Goal: Transaction & Acquisition: Purchase product/service

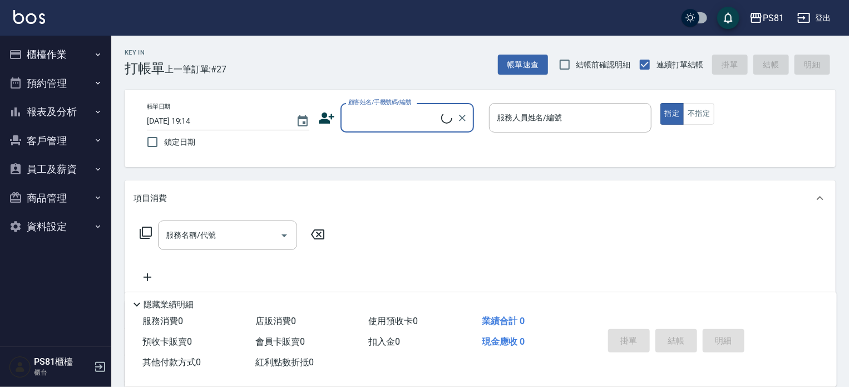
click at [82, 110] on button "報表及分析" at bounding box center [55, 111] width 102 height 29
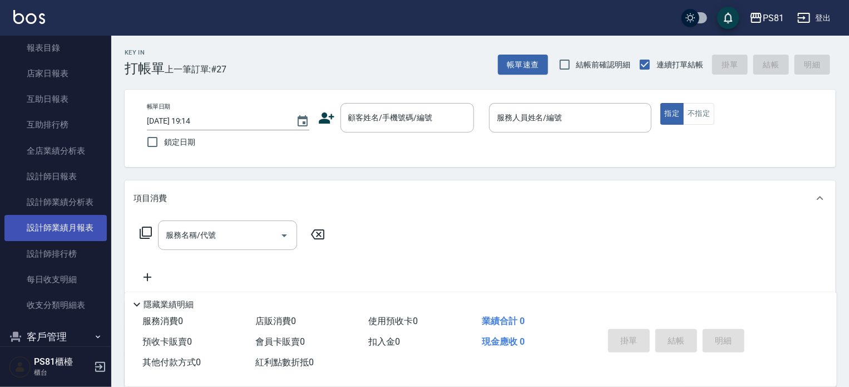
scroll to position [111, 0]
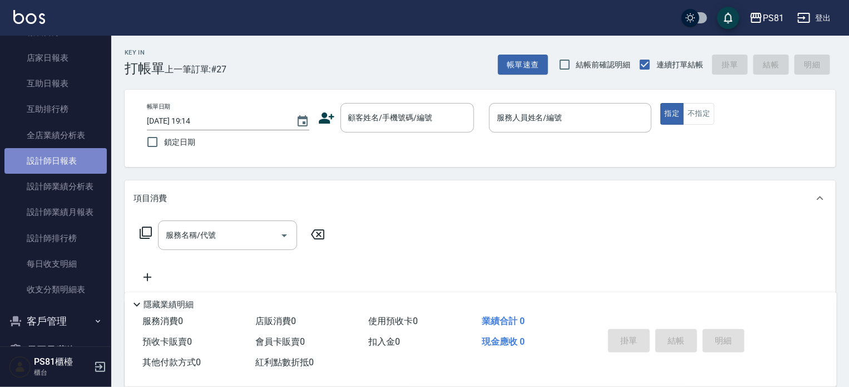
click at [82, 166] on link "設計師日報表" at bounding box center [55, 161] width 102 height 26
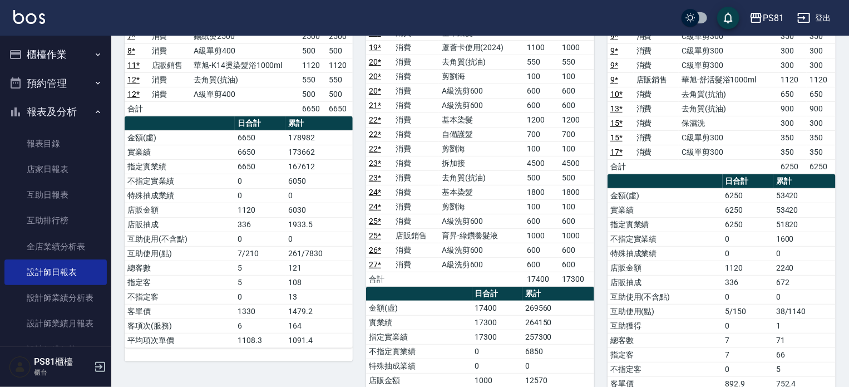
click at [64, 55] on button "櫃檯作業" at bounding box center [55, 54] width 102 height 29
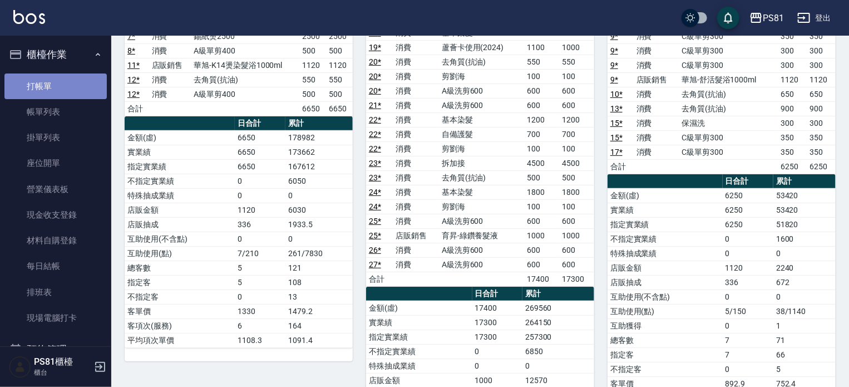
click at [70, 91] on link "打帳單" at bounding box center [55, 86] width 102 height 26
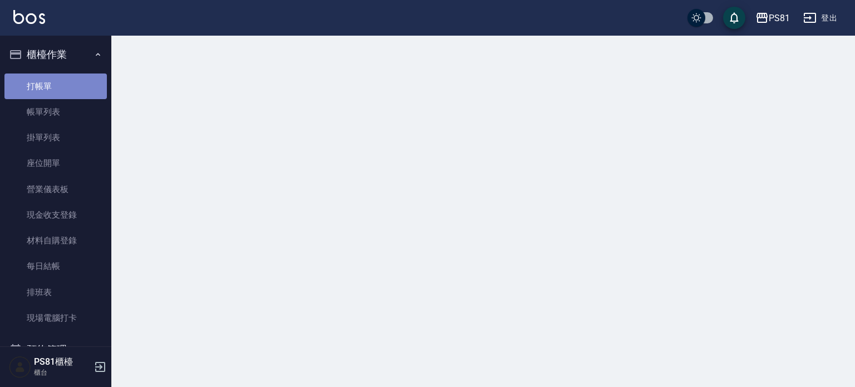
click at [70, 91] on link "打帳單" at bounding box center [55, 86] width 102 height 26
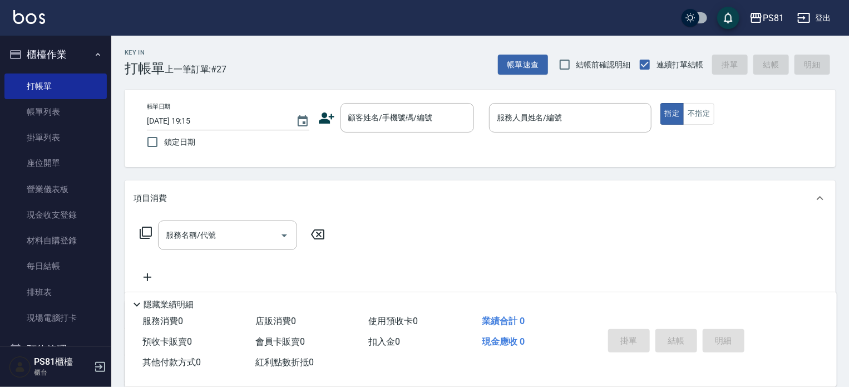
click at [323, 119] on icon at bounding box center [327, 117] width 16 height 11
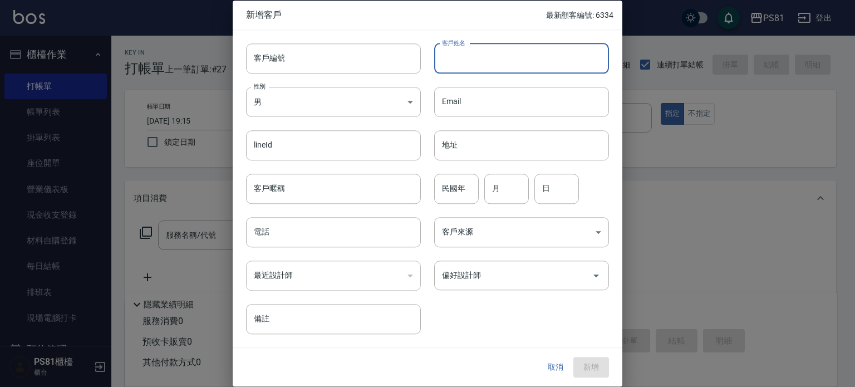
click at [473, 62] on input "客戶姓名" at bounding box center [521, 58] width 175 height 30
type input "[PERSON_NAME]"
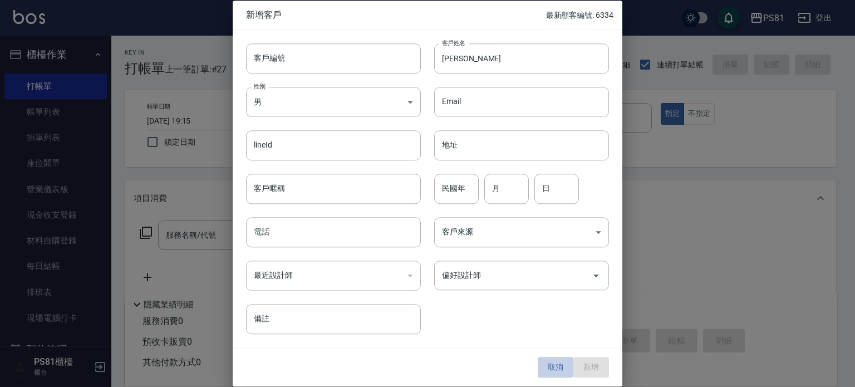
click at [563, 365] on button "取消" at bounding box center [556, 367] width 36 height 21
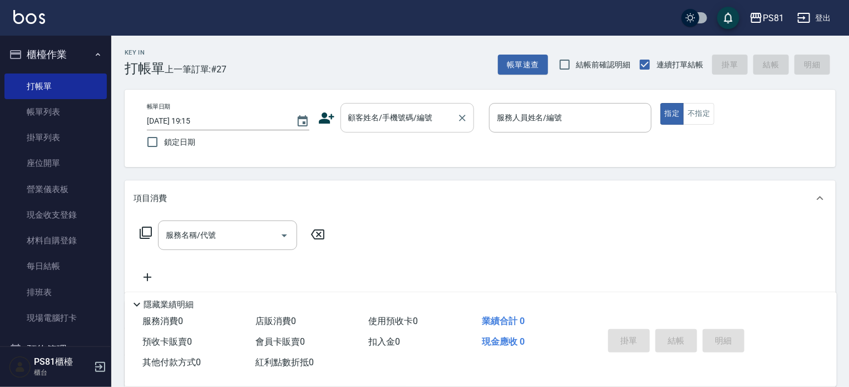
click at [381, 124] on input "顧客姓名/手機號碼/編號" at bounding box center [399, 117] width 107 height 19
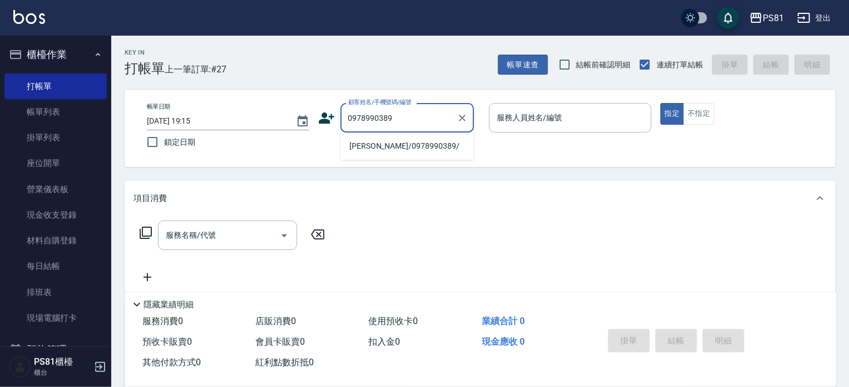
click at [412, 146] on li "[PERSON_NAME]/0978990389/" at bounding box center [408, 146] width 134 height 18
type input "[PERSON_NAME]/0978990389/"
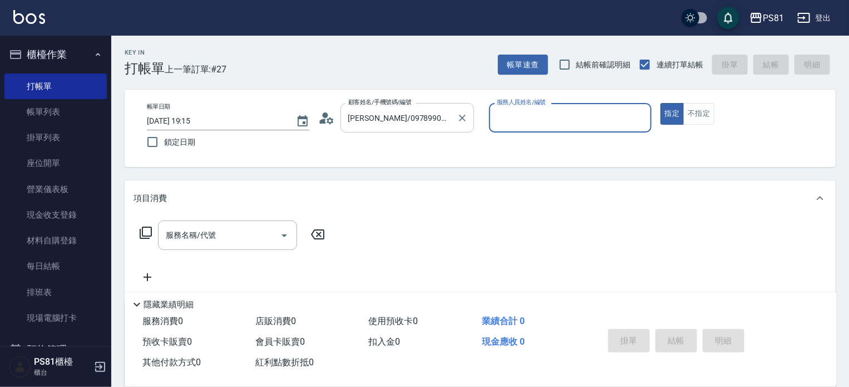
type input "[PERSON_NAME]-6"
click at [360, 116] on input "[PERSON_NAME]/0978990389/" at bounding box center [399, 117] width 107 height 19
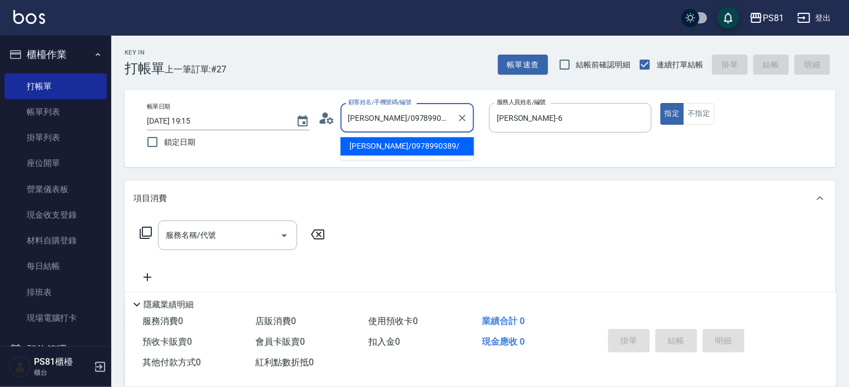
click at [360, 116] on input "[PERSON_NAME]/0978990389/" at bounding box center [399, 117] width 107 height 19
click at [363, 116] on input "[PERSON_NAME]/0978990389/" at bounding box center [399, 117] width 107 height 19
click at [436, 117] on input "[PERSON_NAME]/0978990389/" at bounding box center [399, 117] width 107 height 19
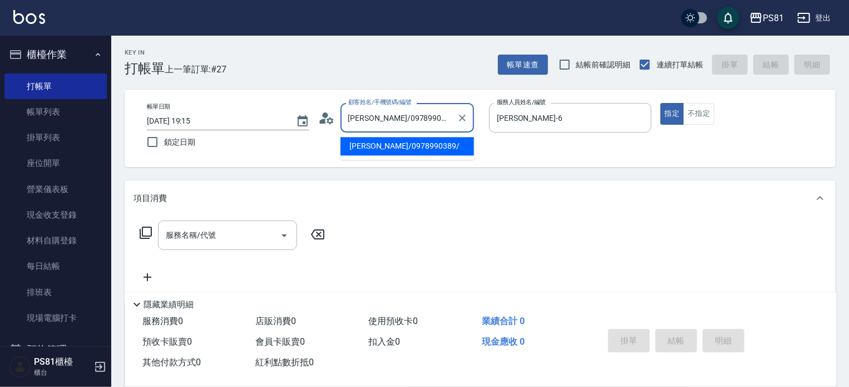
click at [436, 117] on input "[PERSON_NAME]/0978990389/" at bounding box center [399, 117] width 107 height 19
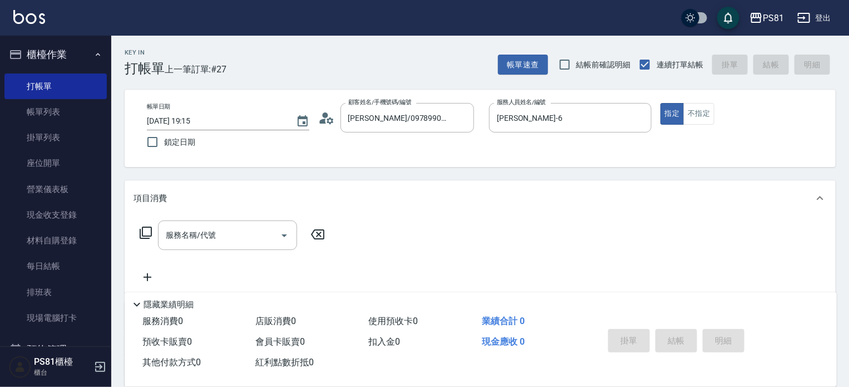
click at [325, 121] on icon at bounding box center [323, 121] width 7 height 5
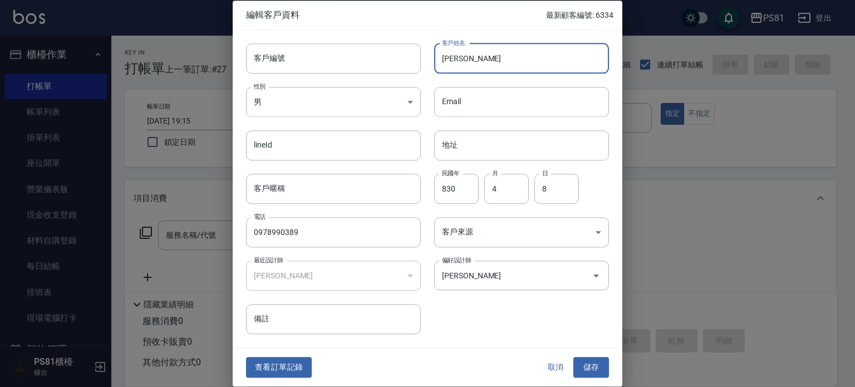
drag, startPoint x: 492, startPoint y: 60, endPoint x: 480, endPoint y: 57, distance: 12.6
click at [491, 59] on input "[PERSON_NAME]" at bounding box center [521, 58] width 175 height 30
type input "[PERSON_NAME]"
click at [468, 191] on input "830" at bounding box center [456, 189] width 45 height 30
type input "83"
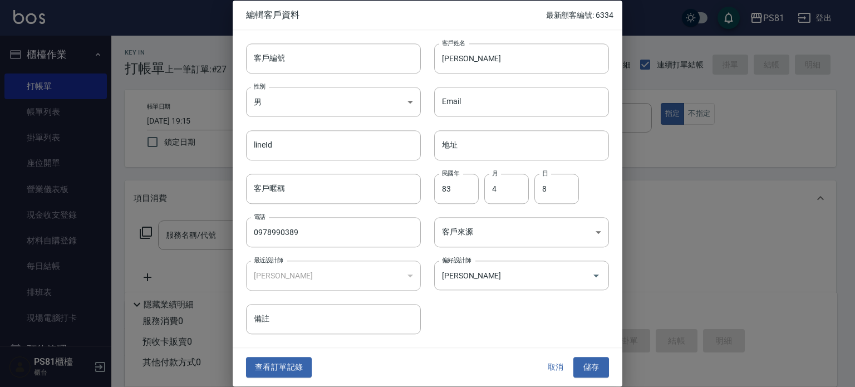
click at [468, 313] on div "客戶編號 客戶編號 客戶姓名 [PERSON_NAME]姓名 性別 男 [DEMOGRAPHIC_DATA] 性別 Email Email lineId li…" at bounding box center [421, 182] width 376 height 305
click at [316, 233] on input "0978990389" at bounding box center [333, 232] width 175 height 30
click at [587, 358] on button "儲存" at bounding box center [591, 367] width 36 height 21
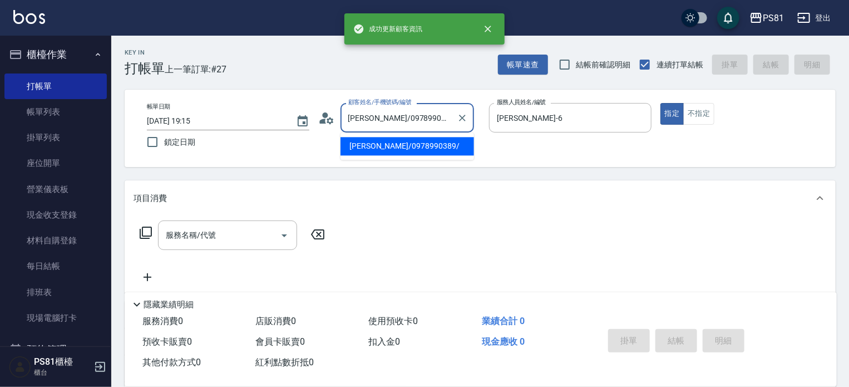
click at [404, 124] on input "[PERSON_NAME]/0978990389/" at bounding box center [399, 117] width 107 height 19
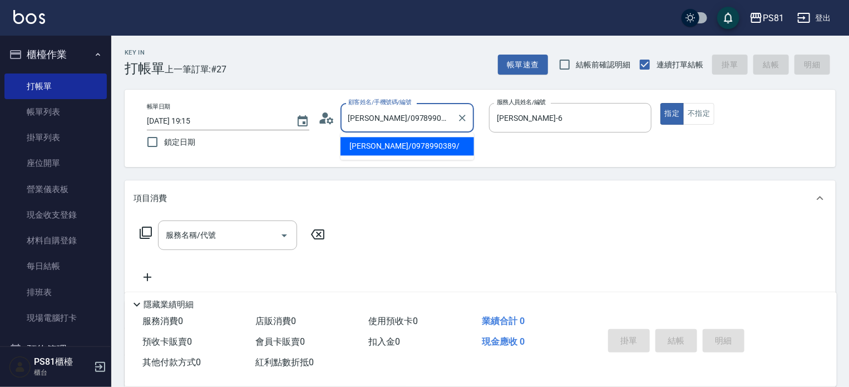
click at [404, 124] on input "[PERSON_NAME]/0978990389/" at bounding box center [399, 117] width 107 height 19
paste input "text"
click at [373, 115] on input "[PERSON_NAME]/0978990389/" at bounding box center [399, 117] width 107 height 19
click at [408, 114] on input "0978990389/" at bounding box center [399, 117] width 107 height 19
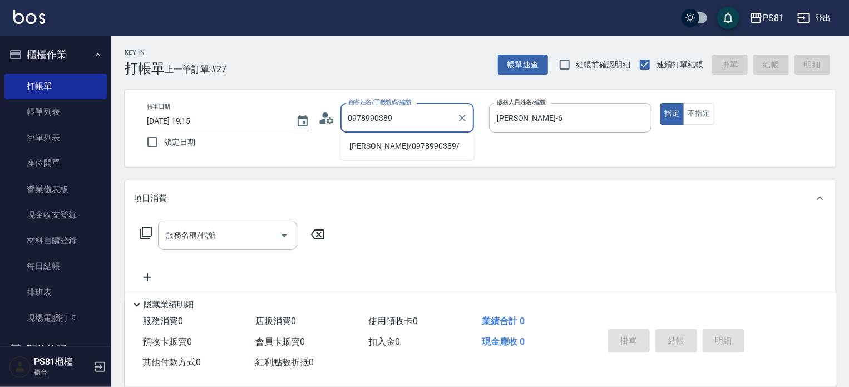
click at [401, 146] on li "[PERSON_NAME]/0978990389/" at bounding box center [408, 146] width 134 height 18
type input "[PERSON_NAME]/0978990389/"
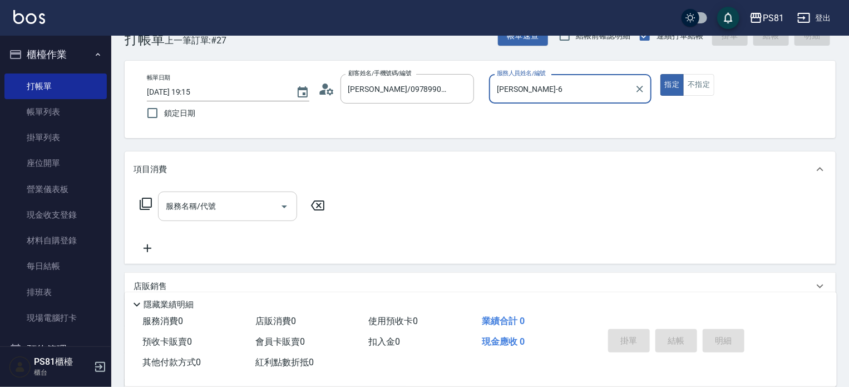
scroll to position [56, 0]
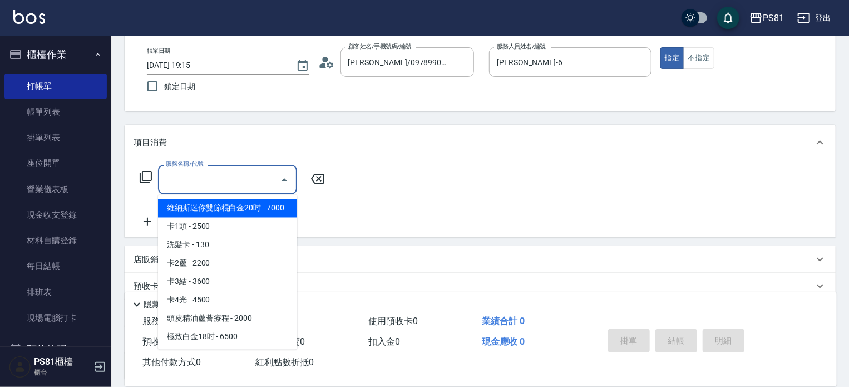
click at [221, 178] on input "服務名稱/代號" at bounding box center [219, 179] width 112 height 19
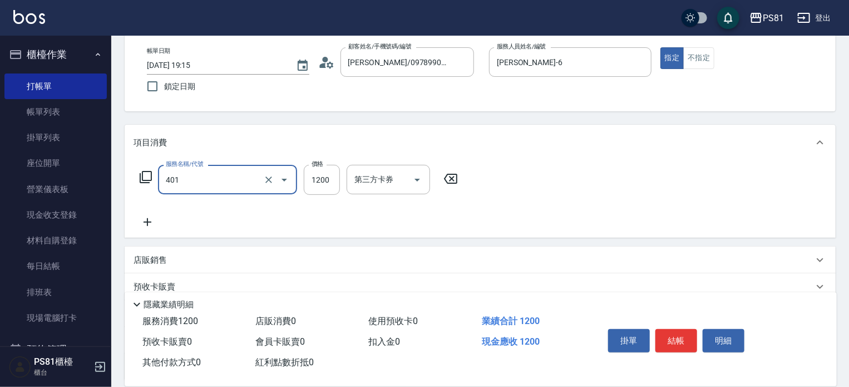
type input "基本染髮(401)"
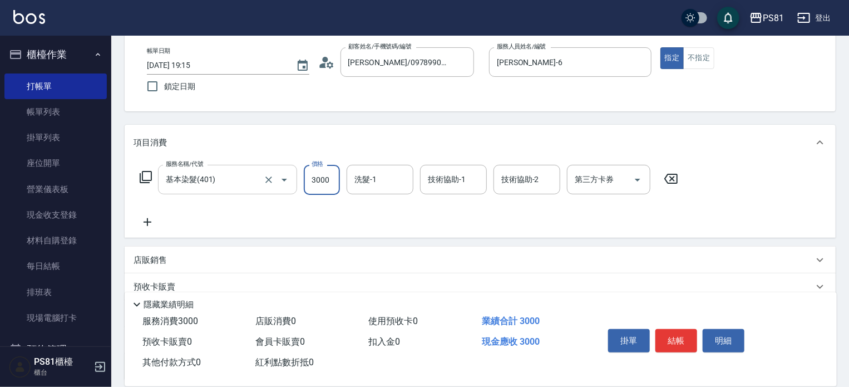
type input "3000"
click at [453, 178] on input "技術協助-1" at bounding box center [453, 179] width 57 height 19
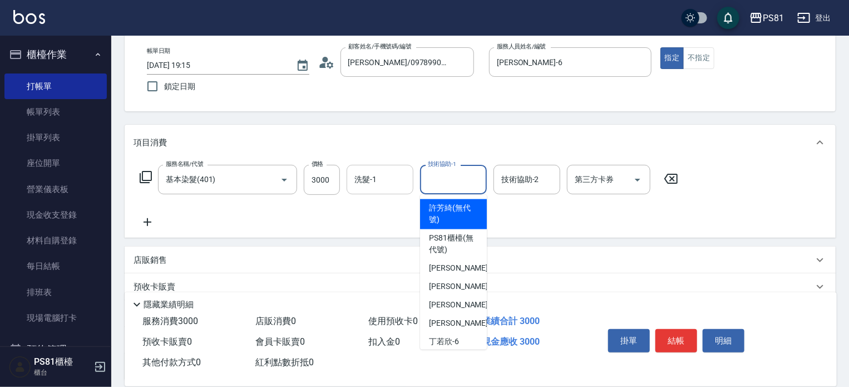
click at [379, 187] on input "洗髮-1" at bounding box center [380, 179] width 57 height 19
click at [454, 180] on input "技術協助-1" at bounding box center [453, 179] width 57 height 19
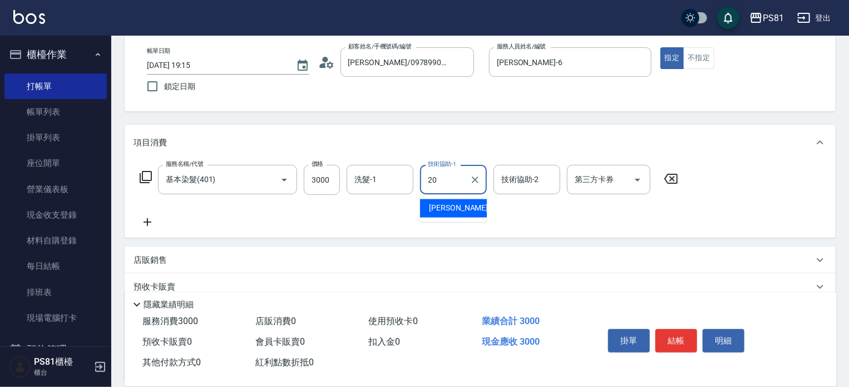
type input "[PERSON_NAME]-20"
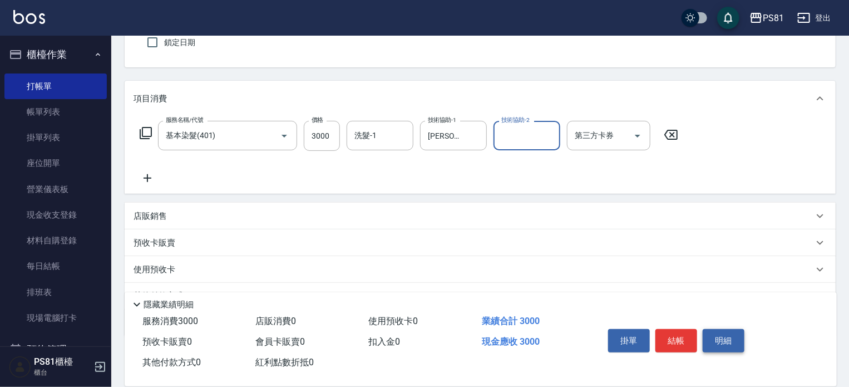
scroll to position [99, 0]
click at [678, 334] on button "結帳" at bounding box center [677, 340] width 42 height 23
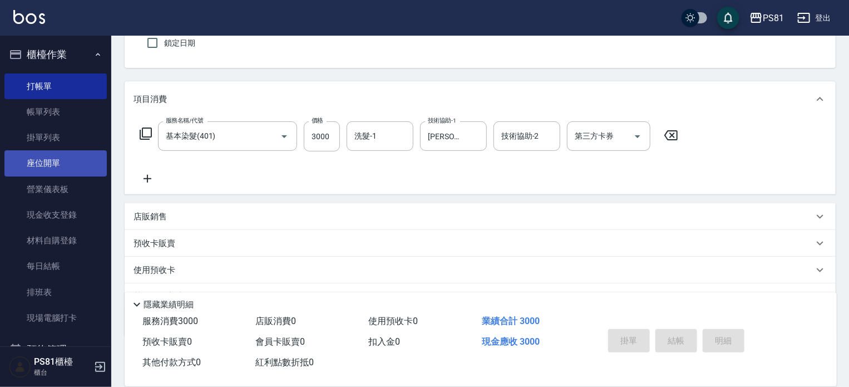
type input "[DATE] 19:16"
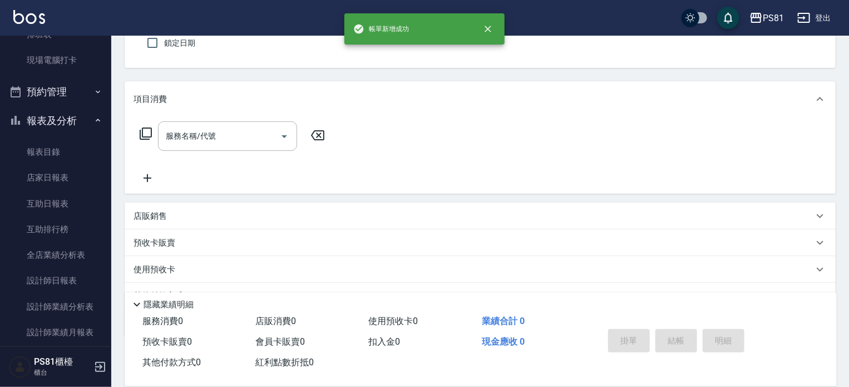
scroll to position [278, 0]
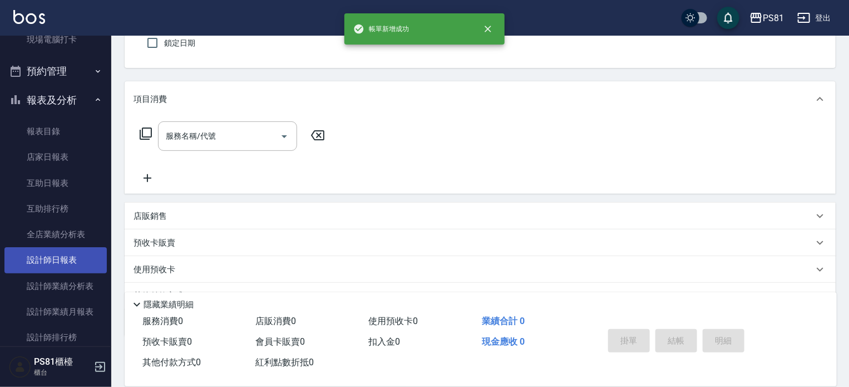
click at [82, 259] on link "設計師日報表" at bounding box center [55, 260] width 102 height 26
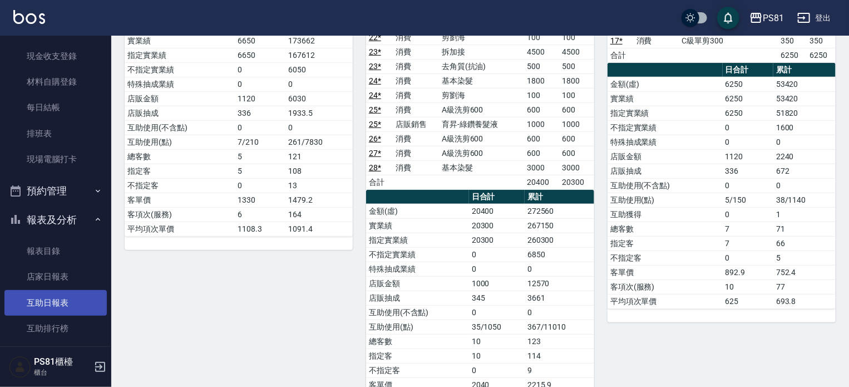
scroll to position [223, 0]
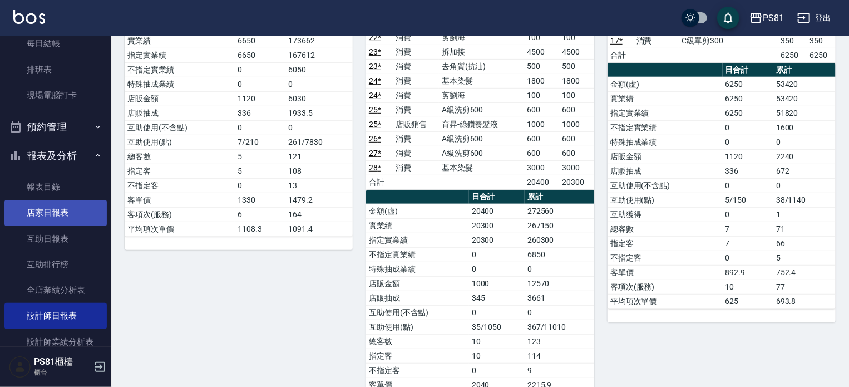
click at [76, 224] on link "店家日報表" at bounding box center [55, 213] width 102 height 26
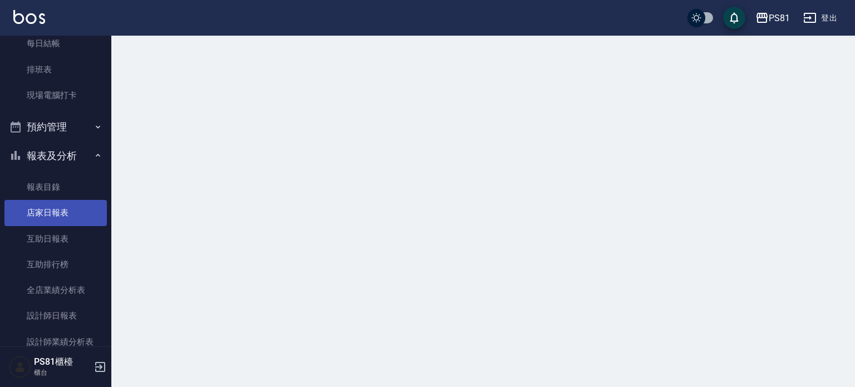
click at [73, 216] on link "店家日報表" at bounding box center [55, 213] width 102 height 26
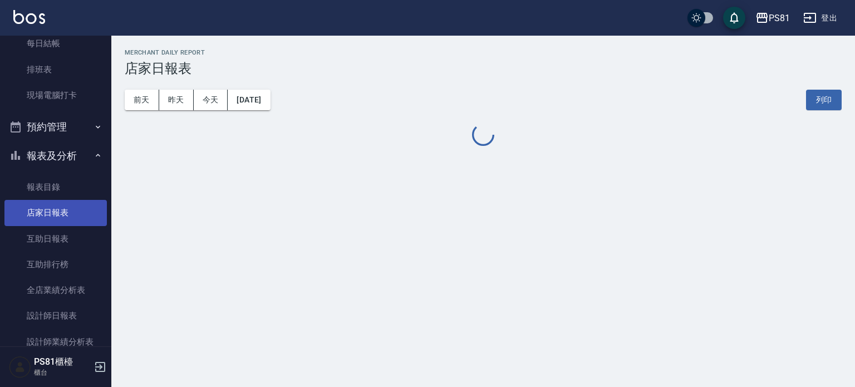
click at [73, 217] on link "店家日報表" at bounding box center [55, 213] width 102 height 26
click at [52, 212] on link "店家日報表" at bounding box center [55, 213] width 102 height 26
click at [51, 212] on link "店家日報表" at bounding box center [55, 213] width 102 height 26
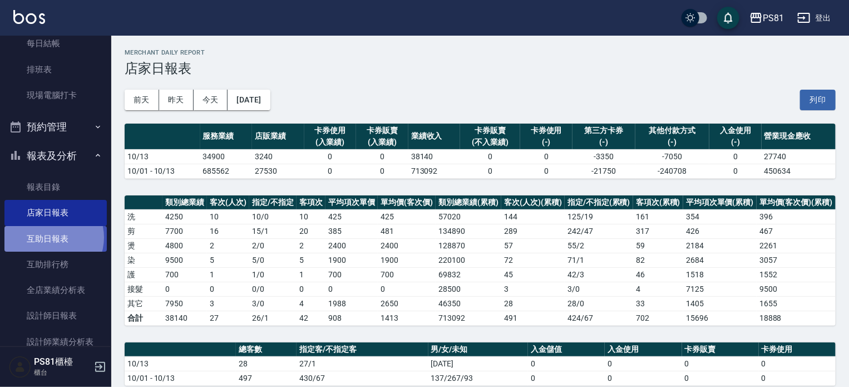
click at [49, 237] on link "互助日報表" at bounding box center [55, 239] width 102 height 26
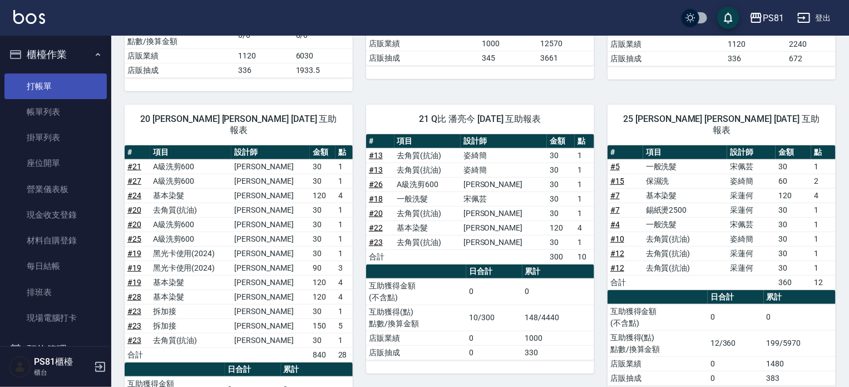
click at [74, 81] on link "打帳單" at bounding box center [55, 86] width 102 height 26
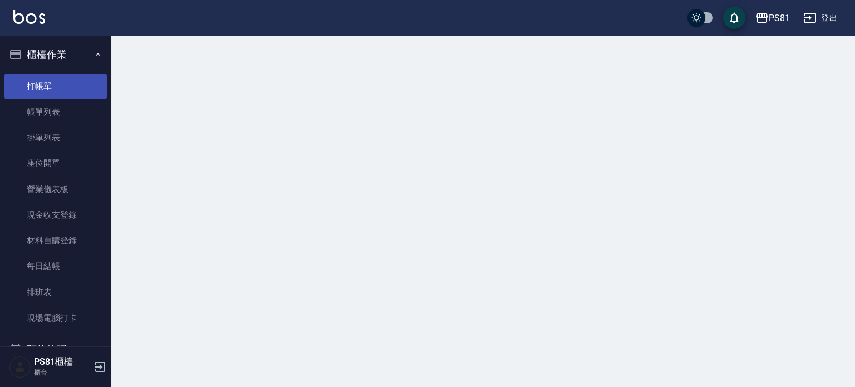
click at [74, 81] on link "打帳單" at bounding box center [55, 86] width 102 height 26
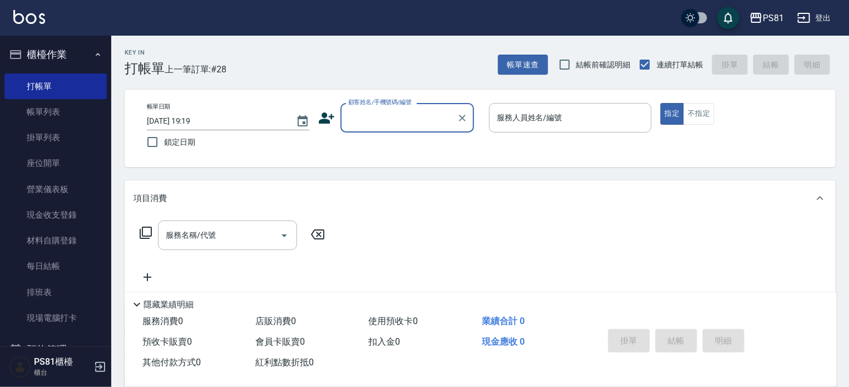
click at [369, 120] on input "顧客姓名/手機號碼/編號" at bounding box center [399, 117] width 107 height 19
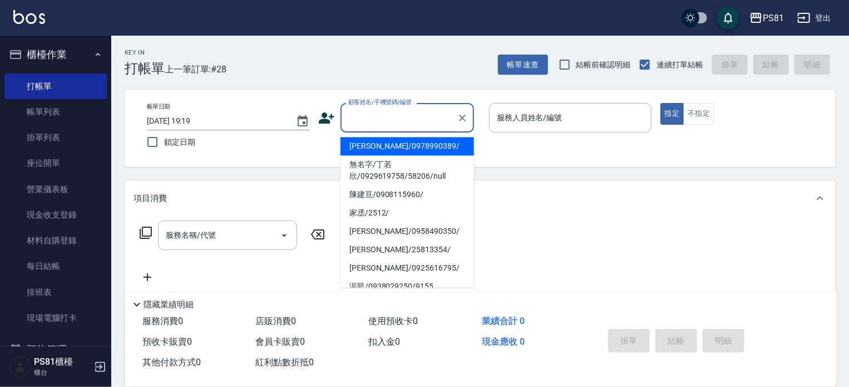
type input "ㄑ"
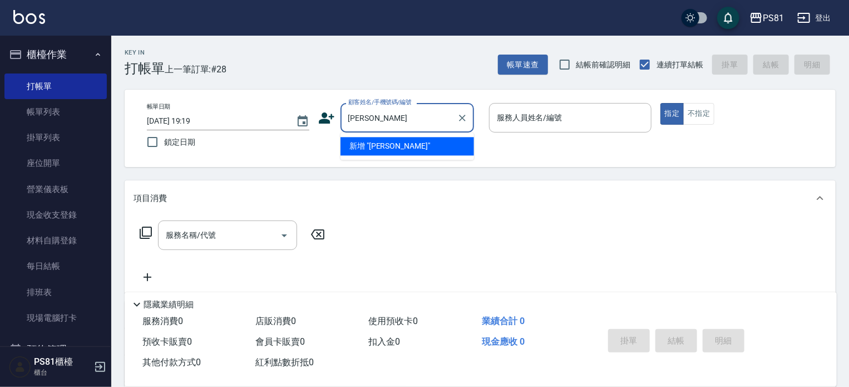
click at [419, 117] on input "[PERSON_NAME]" at bounding box center [399, 117] width 107 height 19
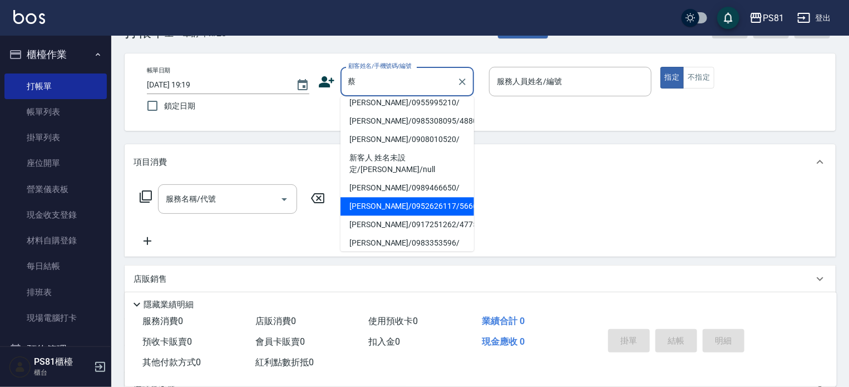
scroll to position [56, 0]
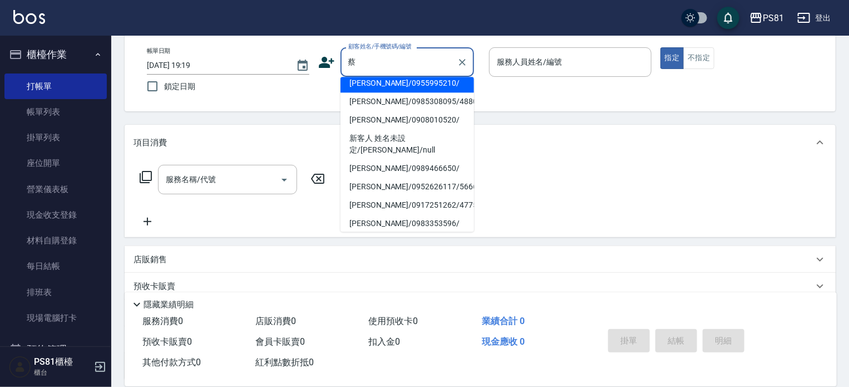
click at [419, 58] on input "蔡" at bounding box center [399, 61] width 107 height 19
click at [420, 58] on input "蔡" at bounding box center [399, 61] width 107 height 19
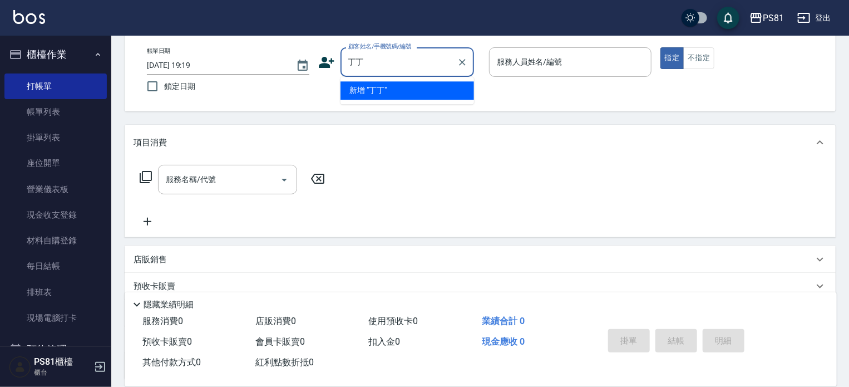
click at [401, 97] on li "新增 "丁丁"" at bounding box center [408, 90] width 134 height 18
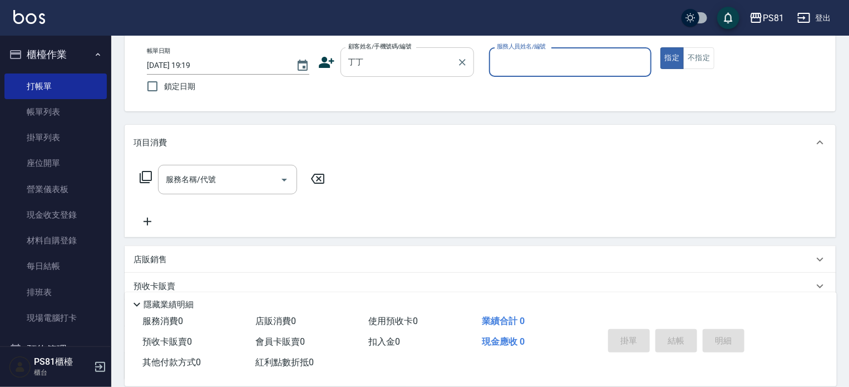
click at [390, 67] on input "丁丁" at bounding box center [399, 61] width 107 height 19
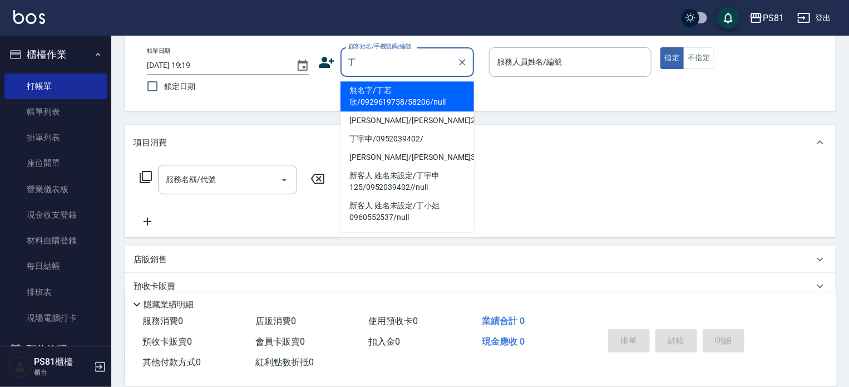
click at [391, 87] on li "無名字/丁若欣/0929619758/58206/null" at bounding box center [408, 96] width 134 height 30
type input "無名字/丁若欣/0929619758/58206/null"
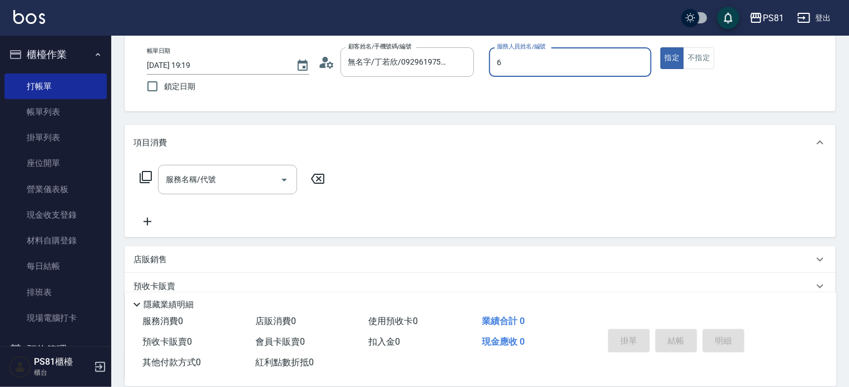
type input "[PERSON_NAME]-6"
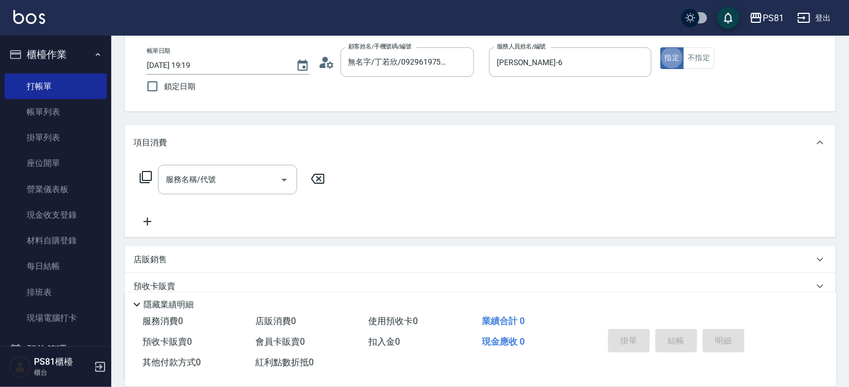
type button "true"
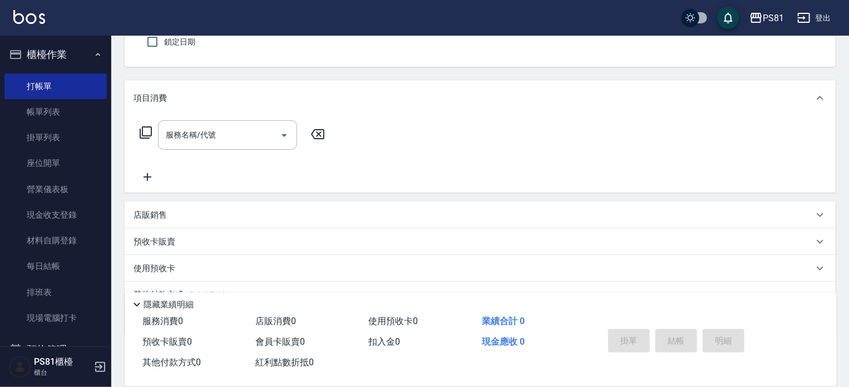
scroll to position [154, 0]
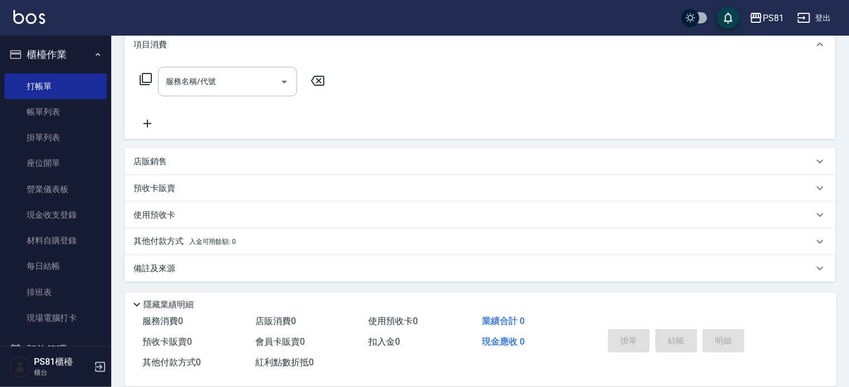
click at [229, 149] on div "店販銷售" at bounding box center [480, 161] width 711 height 27
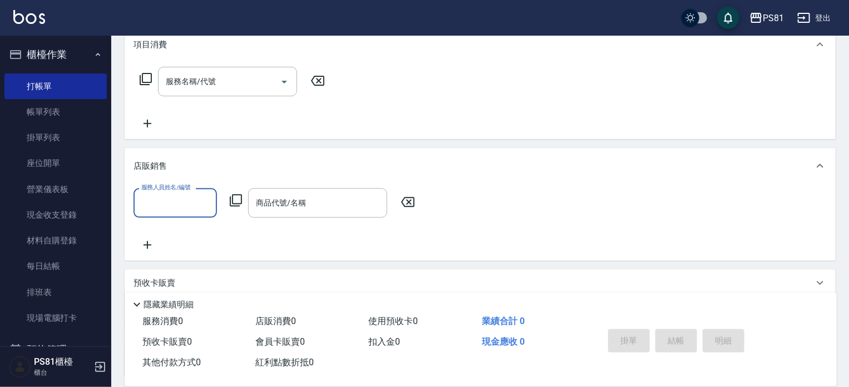
scroll to position [0, 0]
type input "6"
type input "華"
type input "[PERSON_NAME]-6"
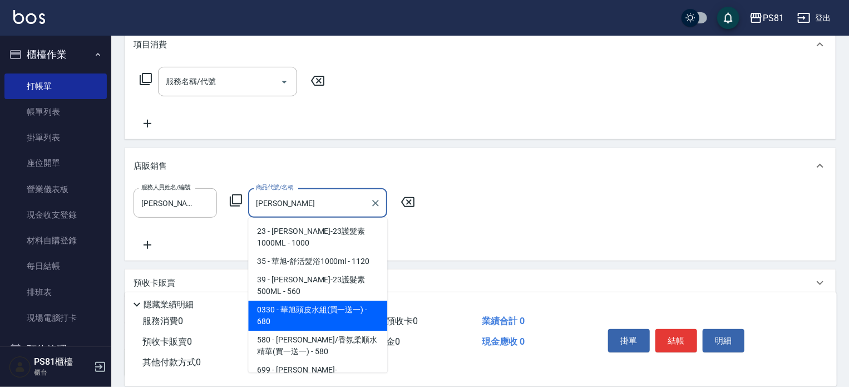
click at [344, 301] on span "0330 - 華旭頭皮水組(買一送一) - 680" at bounding box center [317, 316] width 139 height 30
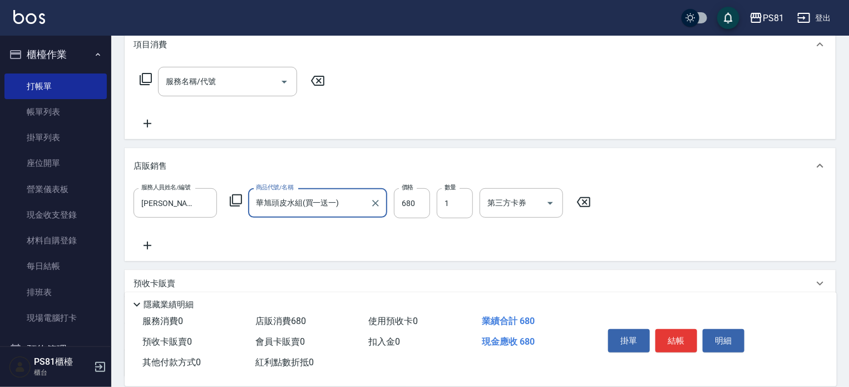
type input "華旭頭皮水組(買一送一)"
click at [151, 243] on icon at bounding box center [148, 245] width 28 height 13
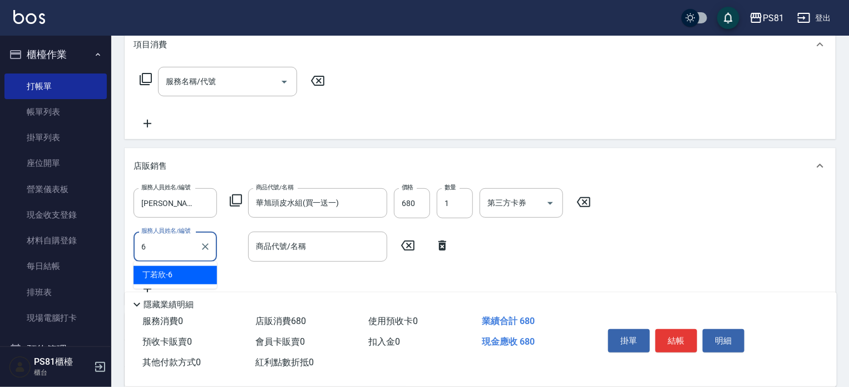
type input "[PERSON_NAME]-6"
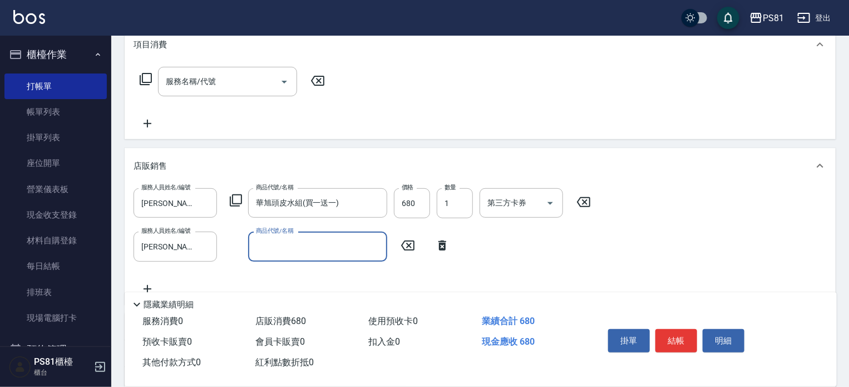
type input "ㄎ"
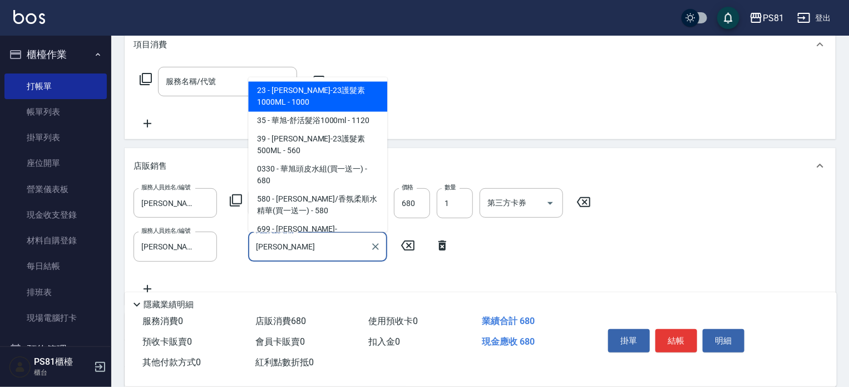
click at [321, 160] on span "0330 - 華旭頭皮水組(買一送一) - 680" at bounding box center [317, 175] width 139 height 30
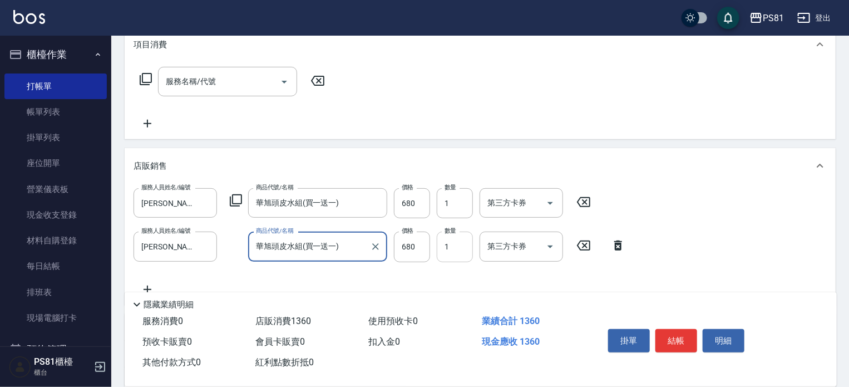
type input "華旭頭皮水組(買一送一)"
click at [464, 244] on input "1" at bounding box center [455, 247] width 36 height 30
type input "2"
click at [683, 336] on button "結帳" at bounding box center [677, 340] width 42 height 23
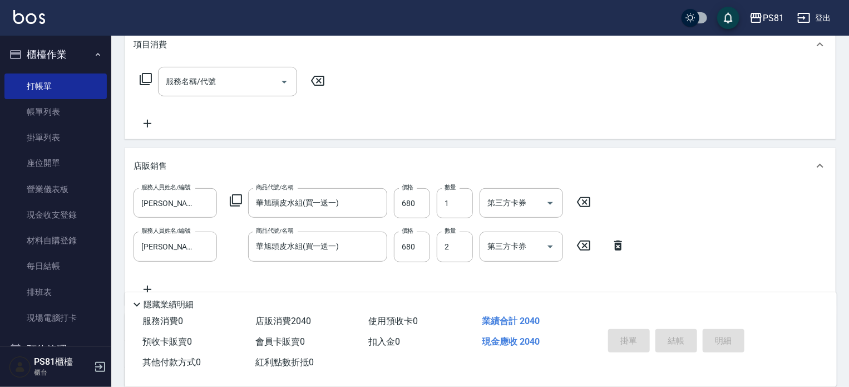
type input "[DATE] 19:20"
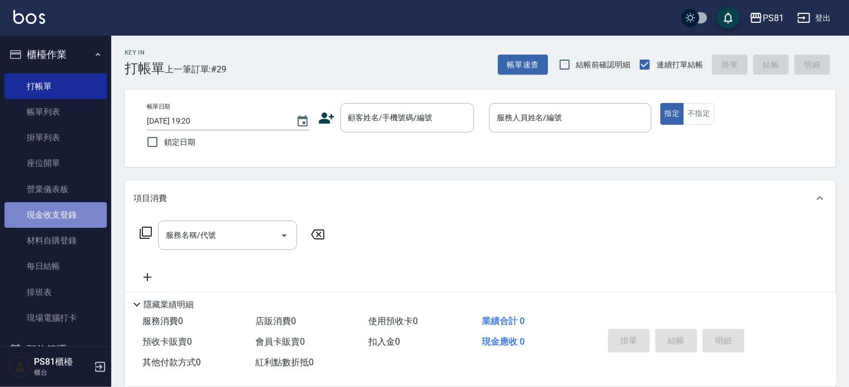
click at [76, 215] on link "現金收支登錄" at bounding box center [55, 215] width 102 height 26
